Goal: Information Seeking & Learning: Learn about a topic

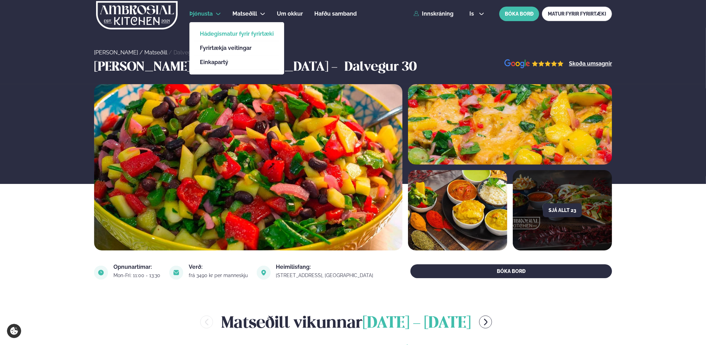
click at [210, 34] on link "Hádegismatur fyrir fyrirtæki" at bounding box center [237, 34] width 74 height 6
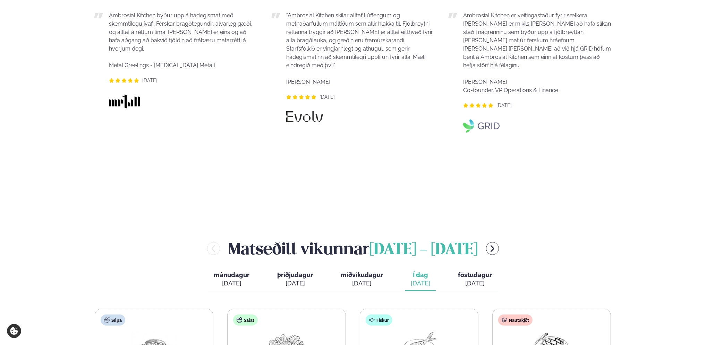
scroll to position [693, 0]
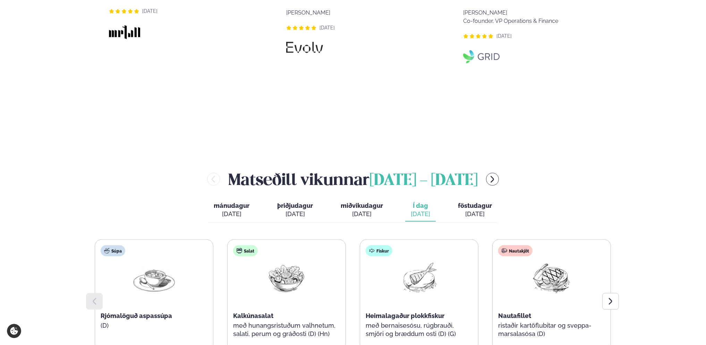
click at [495, 168] on div "[PERSON_NAME] [DATE] - [DATE]" at bounding box center [353, 179] width 518 height 23
click at [496, 175] on icon "menu-btn-right" at bounding box center [492, 179] width 8 height 8
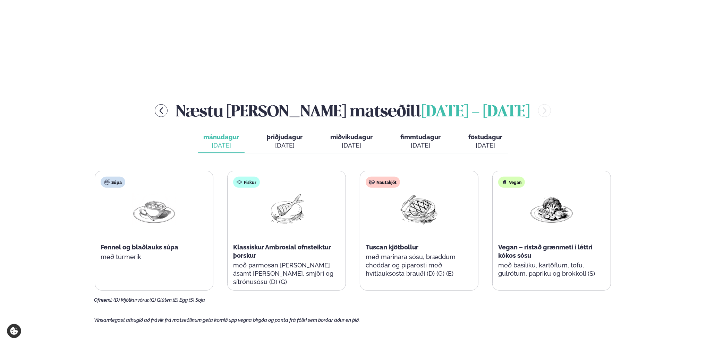
scroll to position [763, 0]
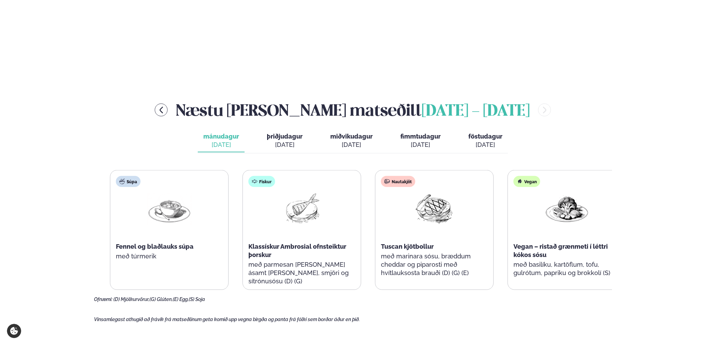
click at [387, 234] on div "Nautakjöt Tuscan kjötbollur með marinara sósu, bræddum cheddar og piparosti með…" at bounding box center [434, 230] width 118 height 119
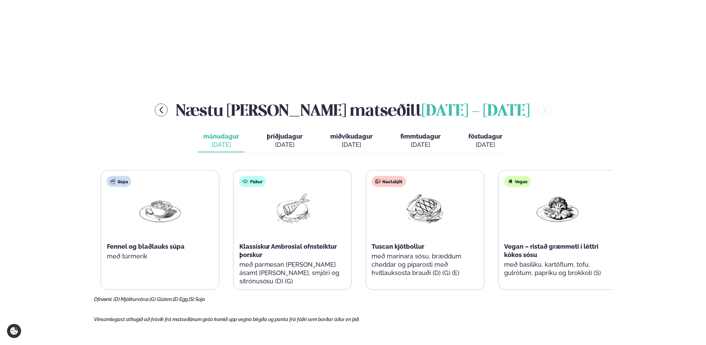
click at [377, 227] on div "Nautakjöt Tuscan kjötbollur með marinara sósu, bræddum cheddar og piparosti með…" at bounding box center [425, 230] width 118 height 119
click at [376, 243] on span "Tuscan kjötbollur" at bounding box center [397, 246] width 53 height 7
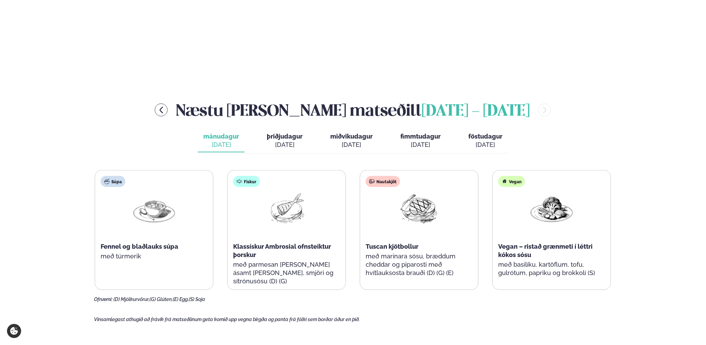
click at [371, 243] on span "Tuscan kjötbollur" at bounding box center [391, 246] width 53 height 7
click at [342, 133] on span "miðvikudagur" at bounding box center [351, 136] width 42 height 7
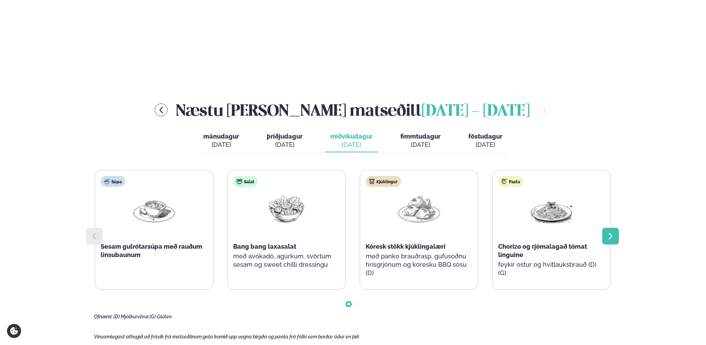
click at [608, 232] on icon at bounding box center [610, 236] width 8 height 8
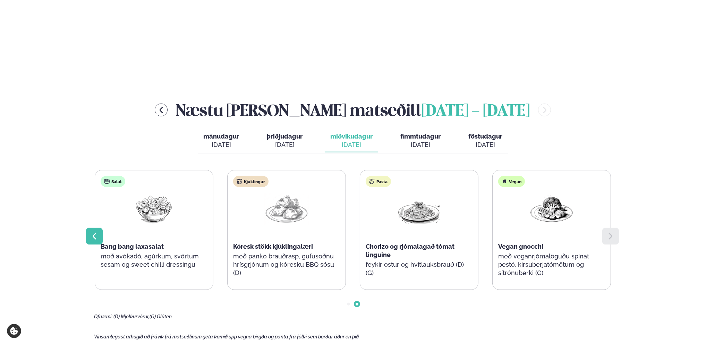
click at [87, 228] on div at bounding box center [94, 236] width 17 height 17
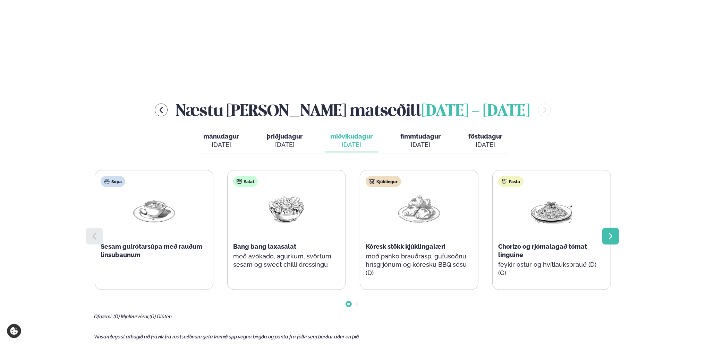
click at [605, 228] on div at bounding box center [610, 236] width 17 height 17
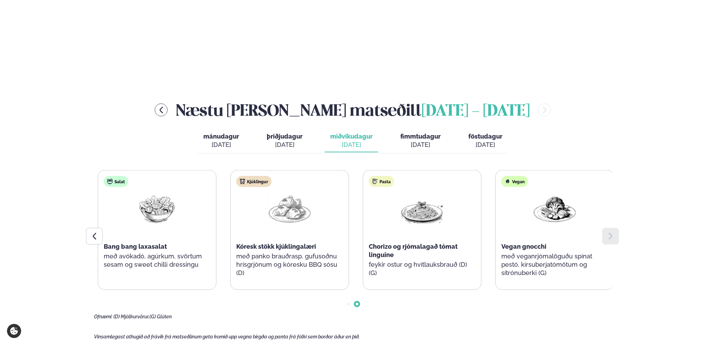
click at [375, 243] on span "Chorizo og rjómalagað tómat linguine" at bounding box center [413, 251] width 89 height 16
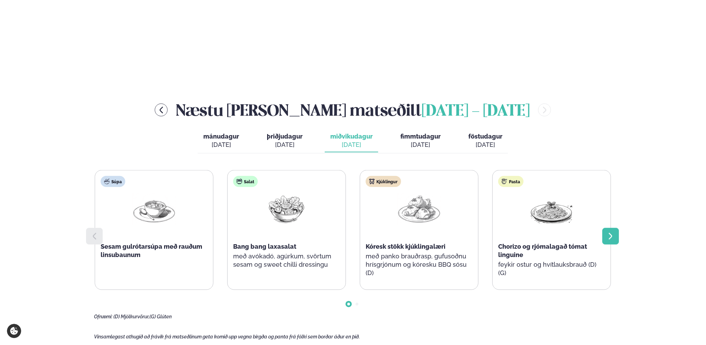
click at [614, 228] on div at bounding box center [610, 236] width 17 height 17
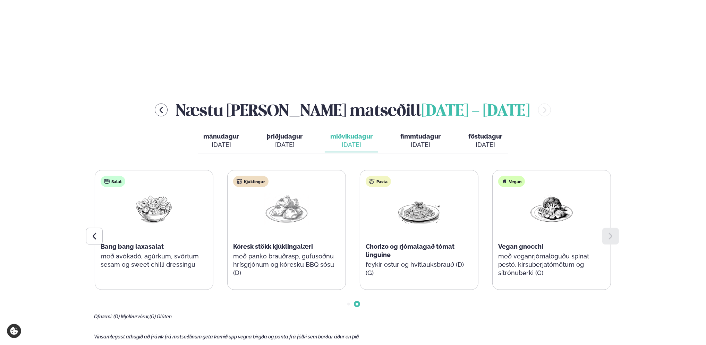
click at [422, 133] on span "fimmtudagur" at bounding box center [420, 136] width 40 height 7
